Goal: Check status: Check status

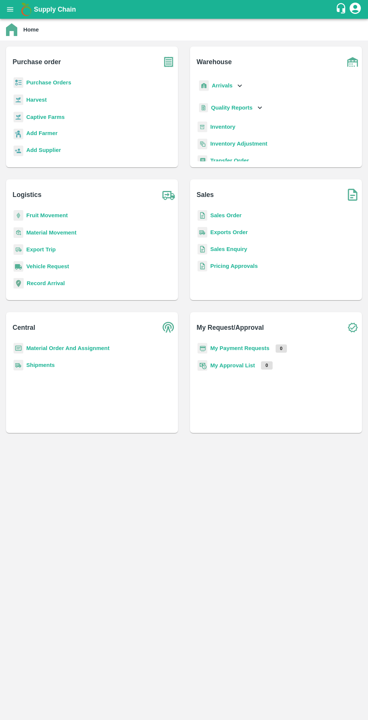
click at [30, 83] on b "Purchase Orders" at bounding box center [48, 83] width 45 height 6
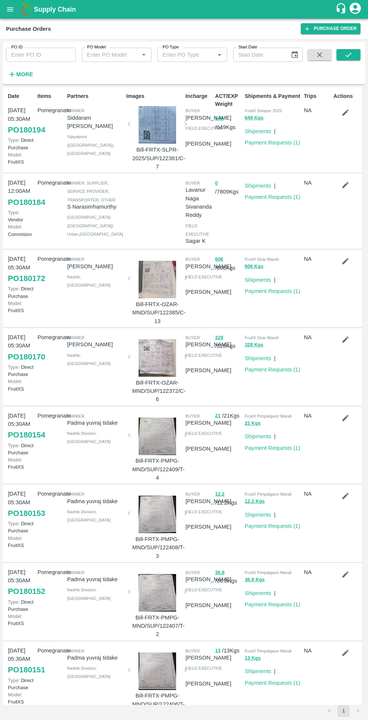
click at [261, 200] on link "Payment Requests ( 1 )" at bounding box center [273, 197] width 56 height 6
